Goal: Task Accomplishment & Management: Complete application form

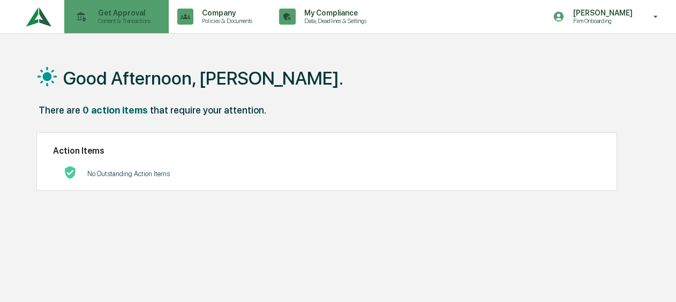
click at [125, 19] on p "Content & Transactions" at bounding box center [122, 20] width 66 height 7
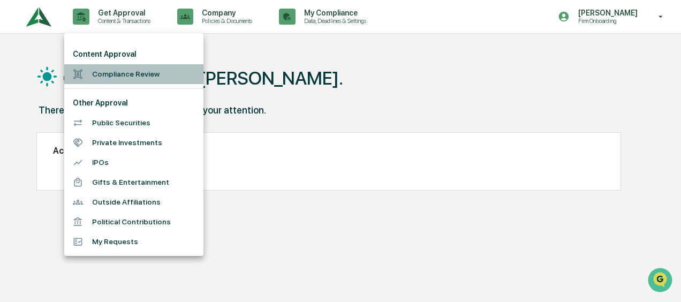
click at [124, 74] on li "Compliance Review" at bounding box center [133, 74] width 139 height 20
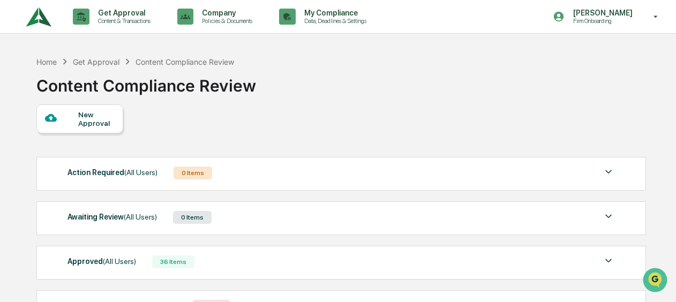
click at [103, 125] on div "New Approval" at bounding box center [96, 118] width 36 height 17
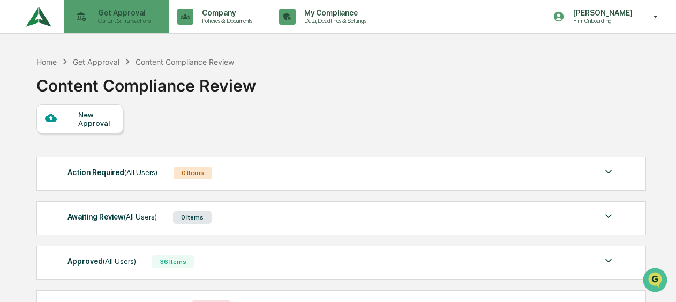
click at [103, 15] on p "Get Approval" at bounding box center [122, 13] width 66 height 9
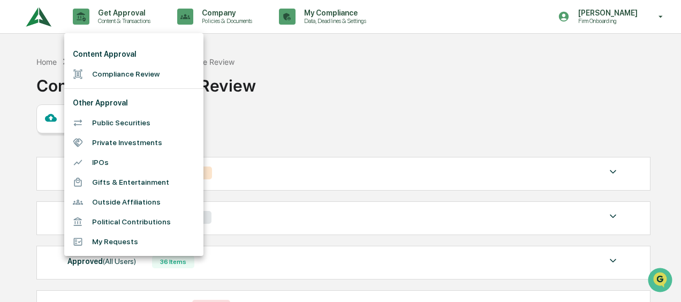
click at [287, 92] on div at bounding box center [340, 151] width 681 height 302
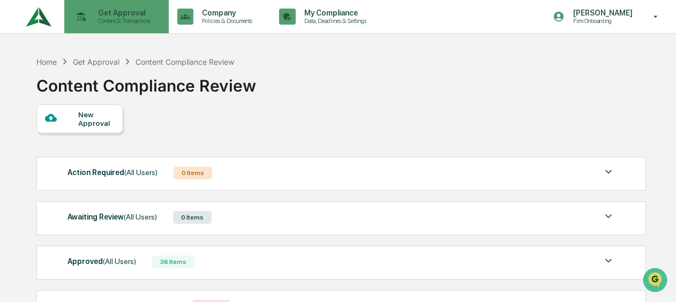
click at [125, 26] on div "Get Approval Content & Transactions" at bounding box center [116, 16] width 94 height 33
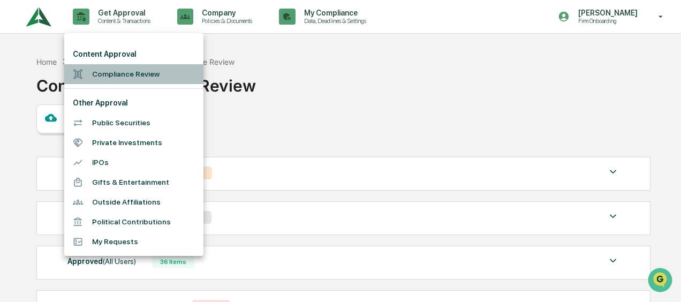
click at [124, 69] on li "Compliance Review" at bounding box center [133, 74] width 139 height 20
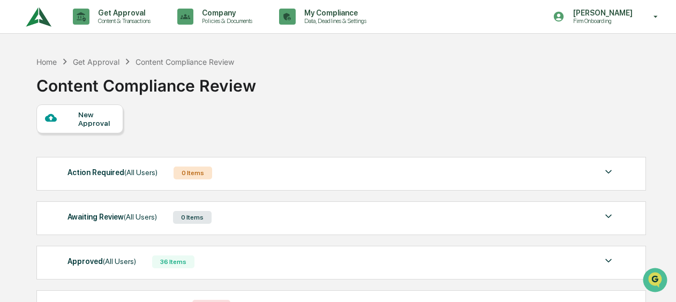
click at [93, 113] on div "New Approval" at bounding box center [96, 118] width 36 height 17
click at [55, 18] on link at bounding box center [45, 16] width 39 height 33
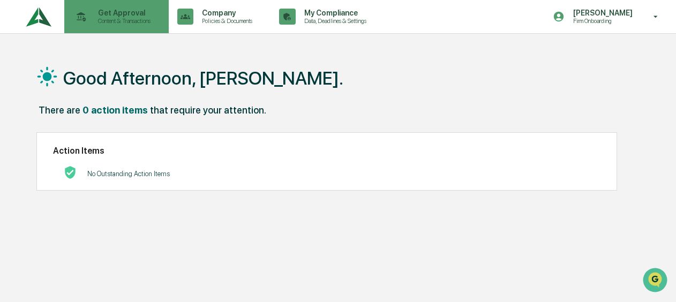
click at [116, 27] on div "Get Approval Content & Transactions" at bounding box center [116, 16] width 94 height 33
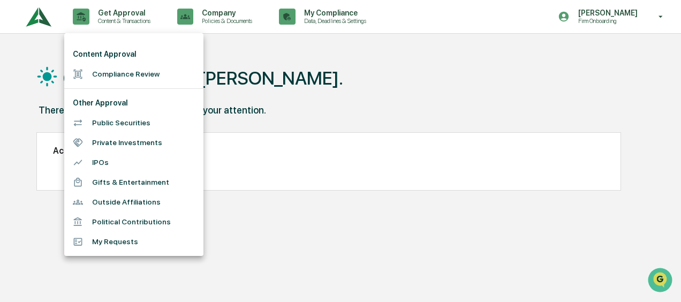
click at [127, 80] on li "Compliance Review" at bounding box center [133, 74] width 139 height 20
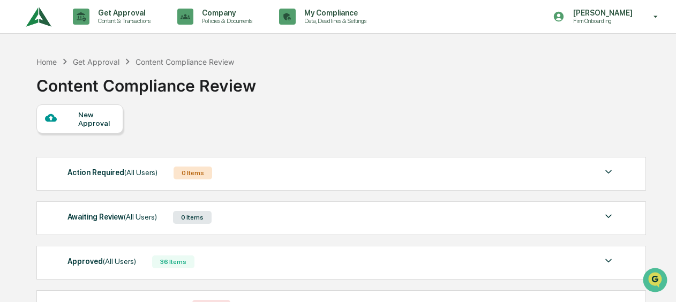
click at [86, 125] on div "New Approval" at bounding box center [96, 118] width 36 height 17
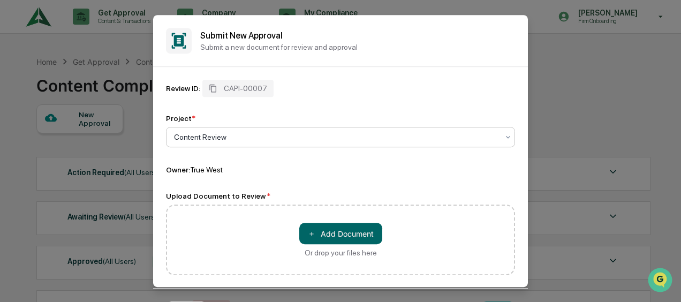
click at [254, 142] on div at bounding box center [336, 137] width 324 height 11
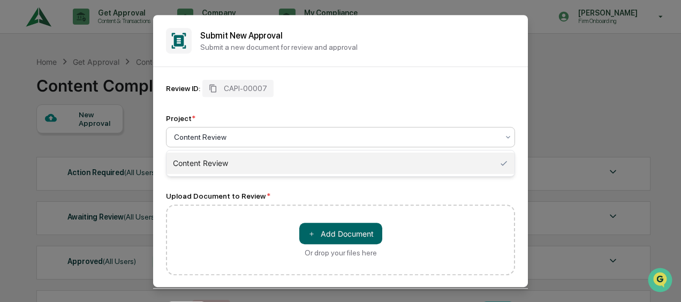
click at [250, 157] on div "Content Review" at bounding box center [340, 163] width 348 height 21
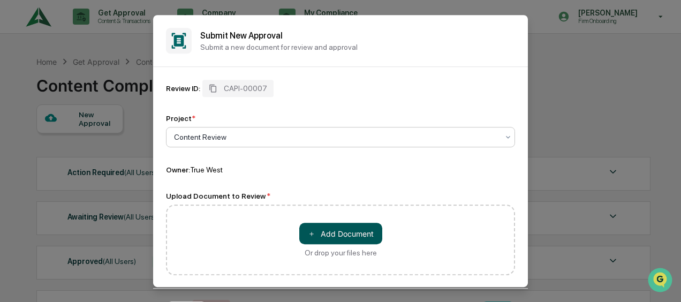
click at [349, 228] on button "＋ Add Document" at bounding box center [340, 233] width 83 height 21
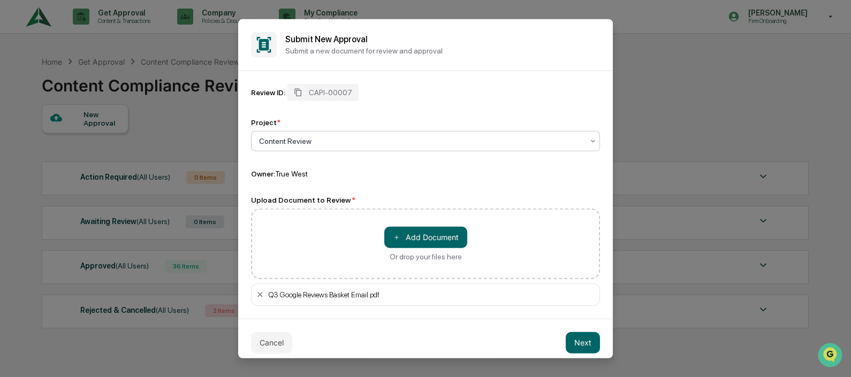
drag, startPoint x: 595, startPoint y: 14, endPoint x: 457, endPoint y: 149, distance: 193.4
click at [457, 149] on div "Content Review" at bounding box center [425, 141] width 349 height 20
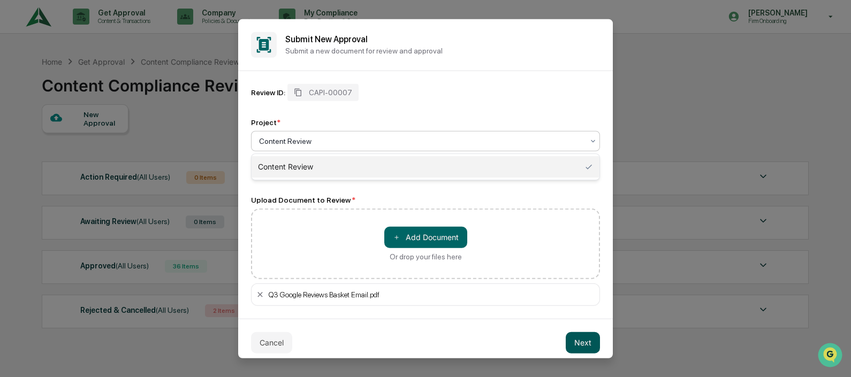
click at [581, 301] on button "Next" at bounding box center [583, 342] width 34 height 21
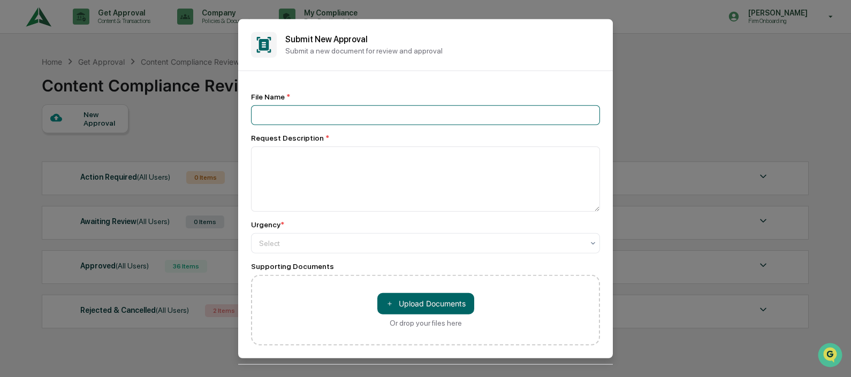
click at [333, 109] on input at bounding box center [425, 115] width 349 height 20
type input "**********"
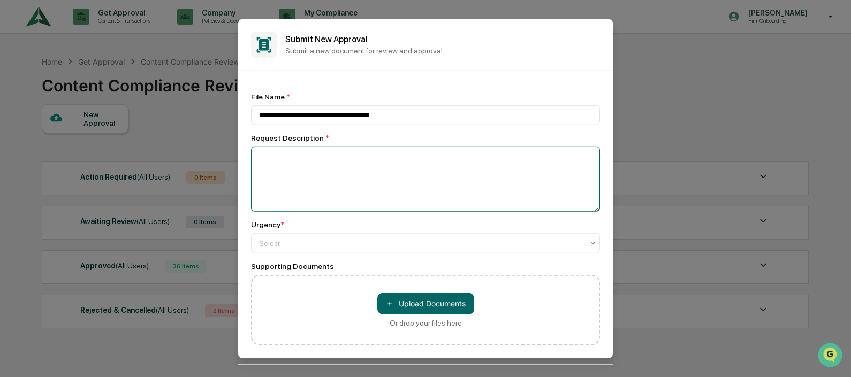
click at [336, 173] on textarea at bounding box center [425, 178] width 349 height 65
type textarea "**********"
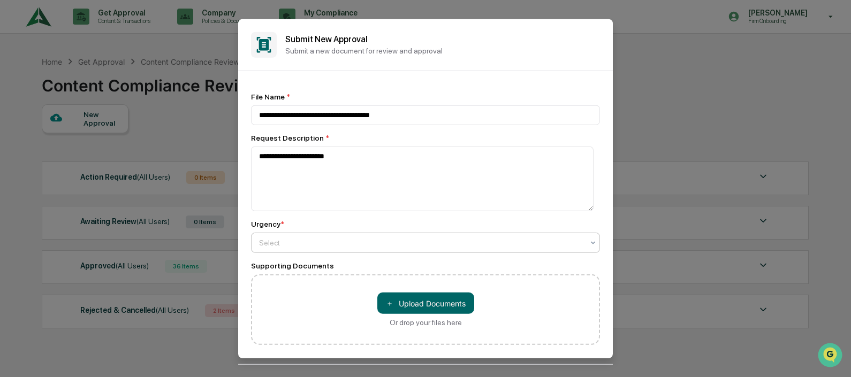
click at [369, 238] on div "Select" at bounding box center [421, 243] width 335 height 15
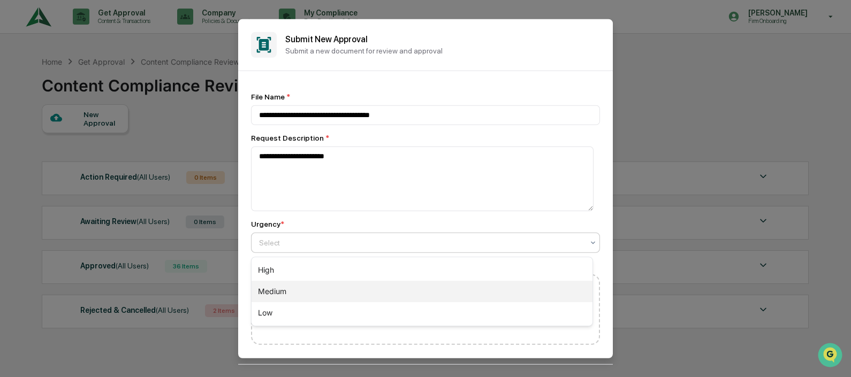
click at [339, 284] on div "Medium" at bounding box center [423, 291] width 342 height 21
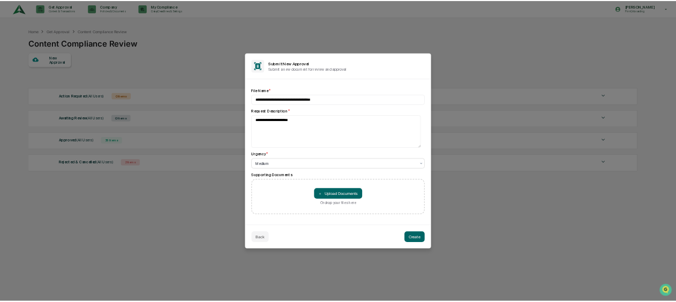
scroll to position [3, 0]
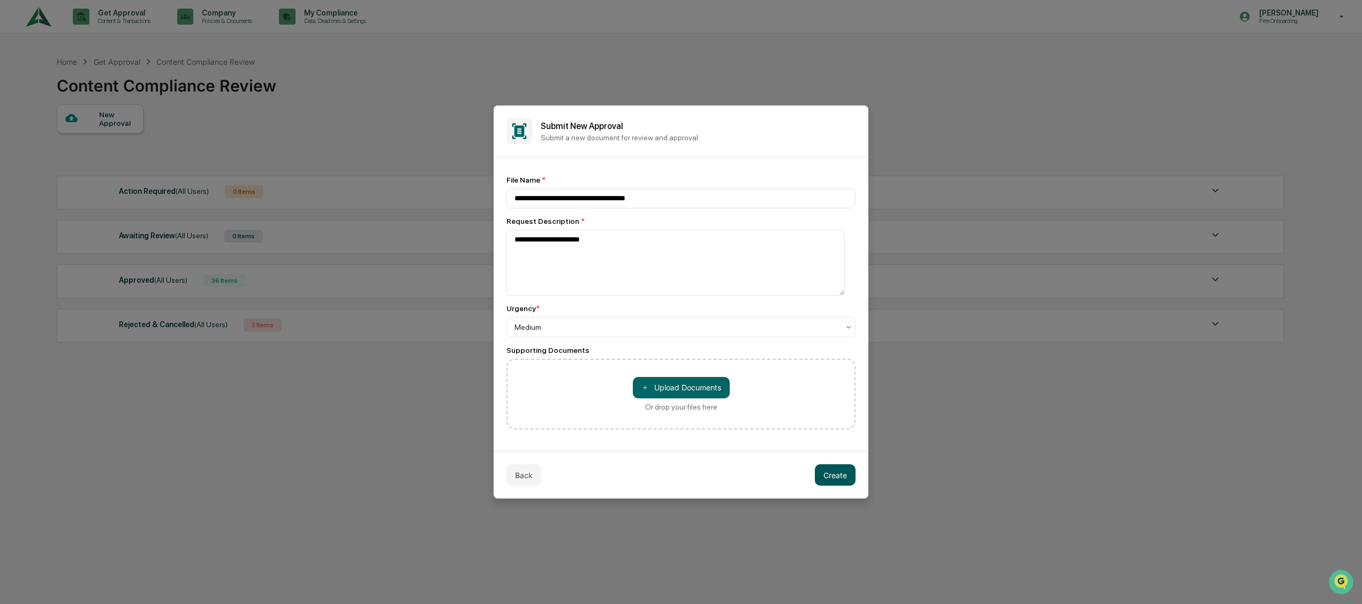
drag, startPoint x: 824, startPoint y: 1, endPoint x: 838, endPoint y: 476, distance: 475.5
click at [675, 301] on button "Create" at bounding box center [835, 474] width 41 height 21
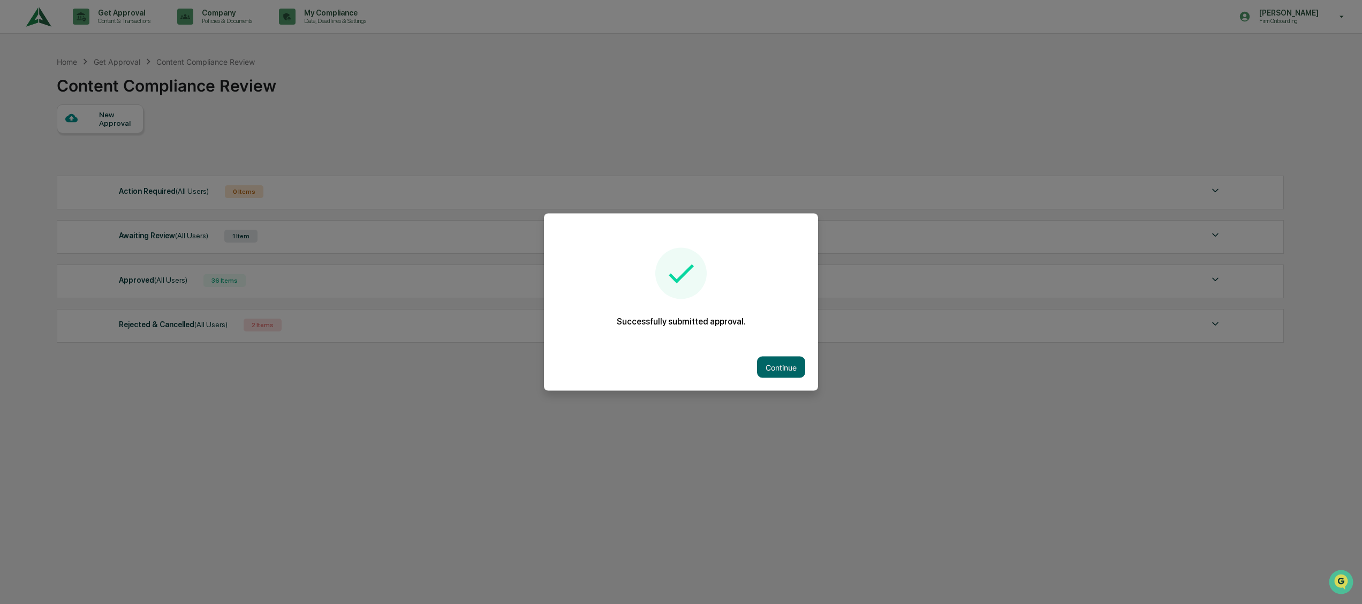
click at [675, 301] on button "Continue" at bounding box center [781, 366] width 48 height 21
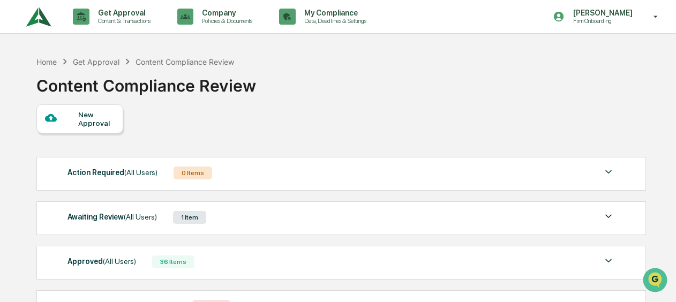
drag, startPoint x: 1264, startPoint y: 1, endPoint x: 366, endPoint y: 115, distance: 905.4
click at [366, 115] on div "New Approval Action Required (All Users) 0 Items No data to display Show 5 Page…" at bounding box center [340, 216] width 608 height 225
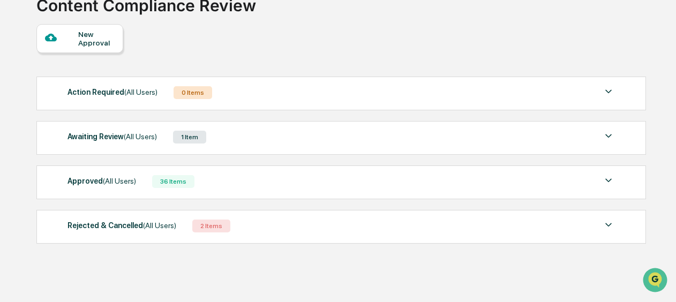
scroll to position [87, 0]
